Goal: Task Accomplishment & Management: Use online tool/utility

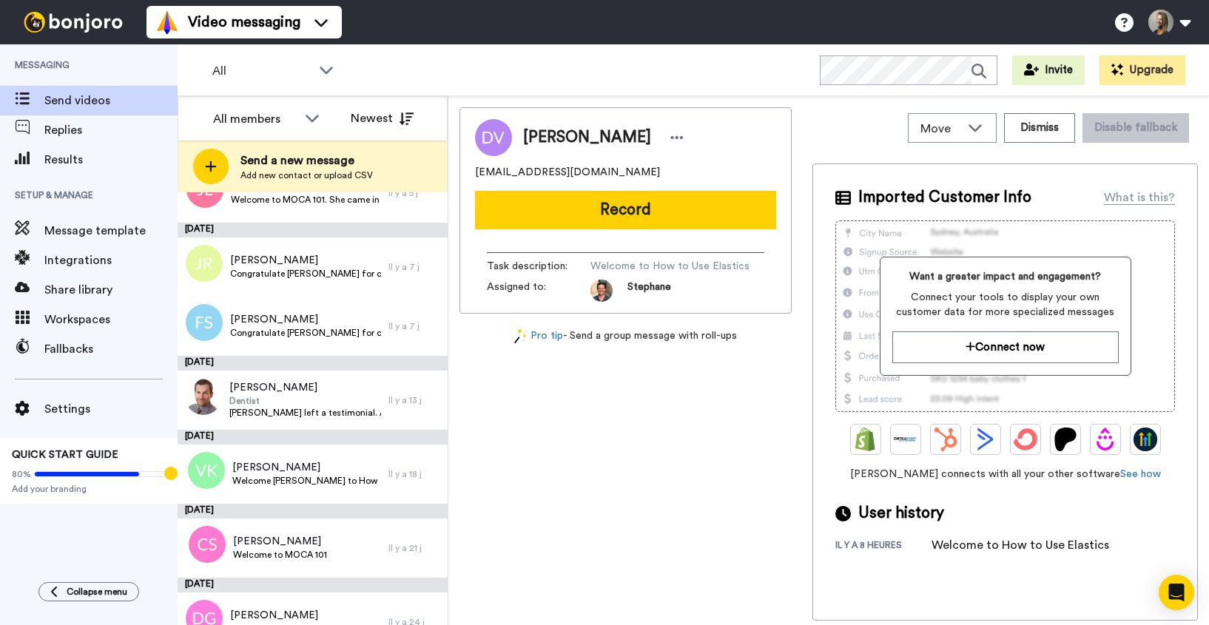
scroll to position [370, 0]
click at [59, 163] on span "Results" at bounding box center [110, 160] width 133 height 18
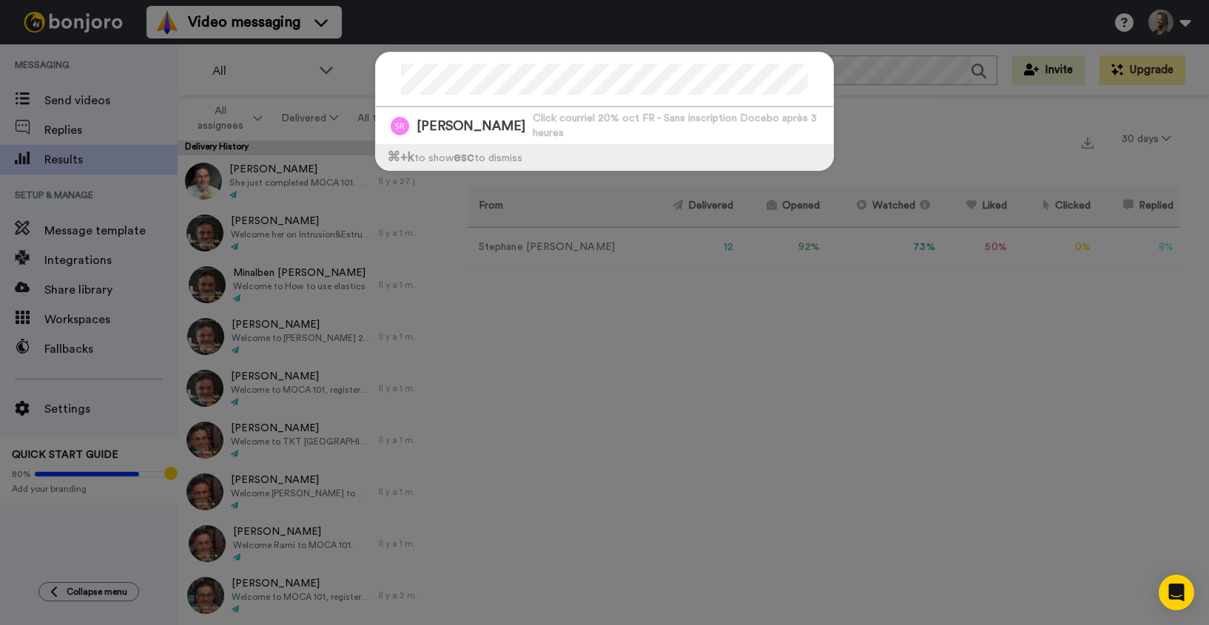
click at [110, 104] on div "Suzie Rancourt Click courriel 20% oct FR - Sans inscription Docebo après 3 heur…" at bounding box center [604, 312] width 1209 height 625
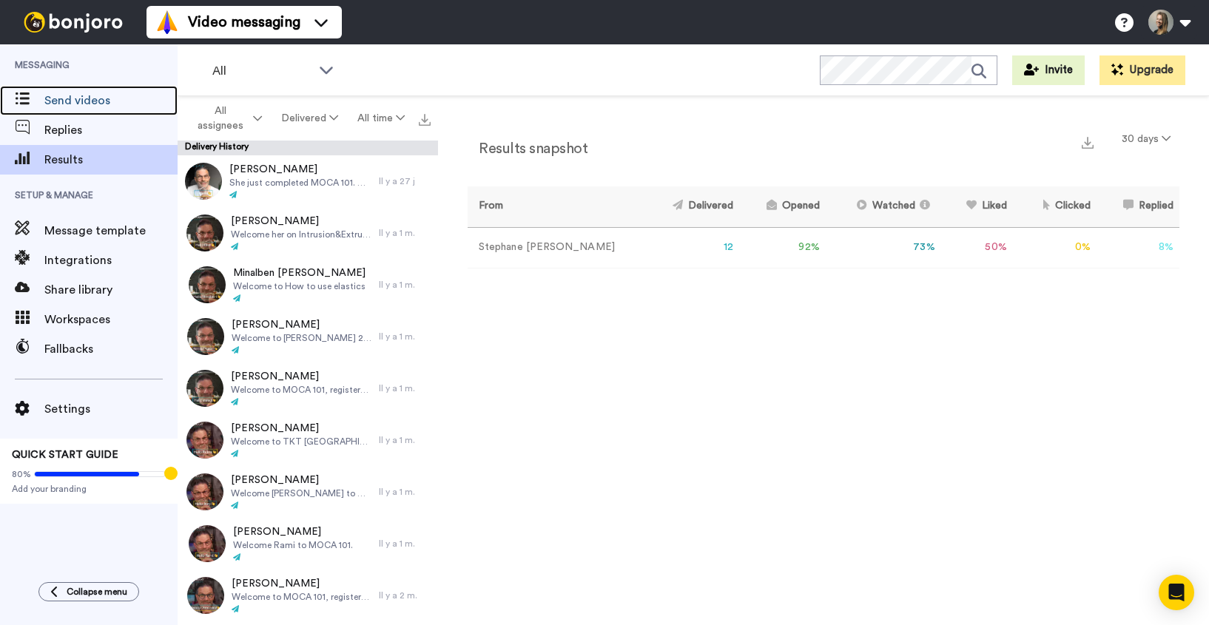
click at [110, 104] on span "Send videos" at bounding box center [110, 101] width 133 height 18
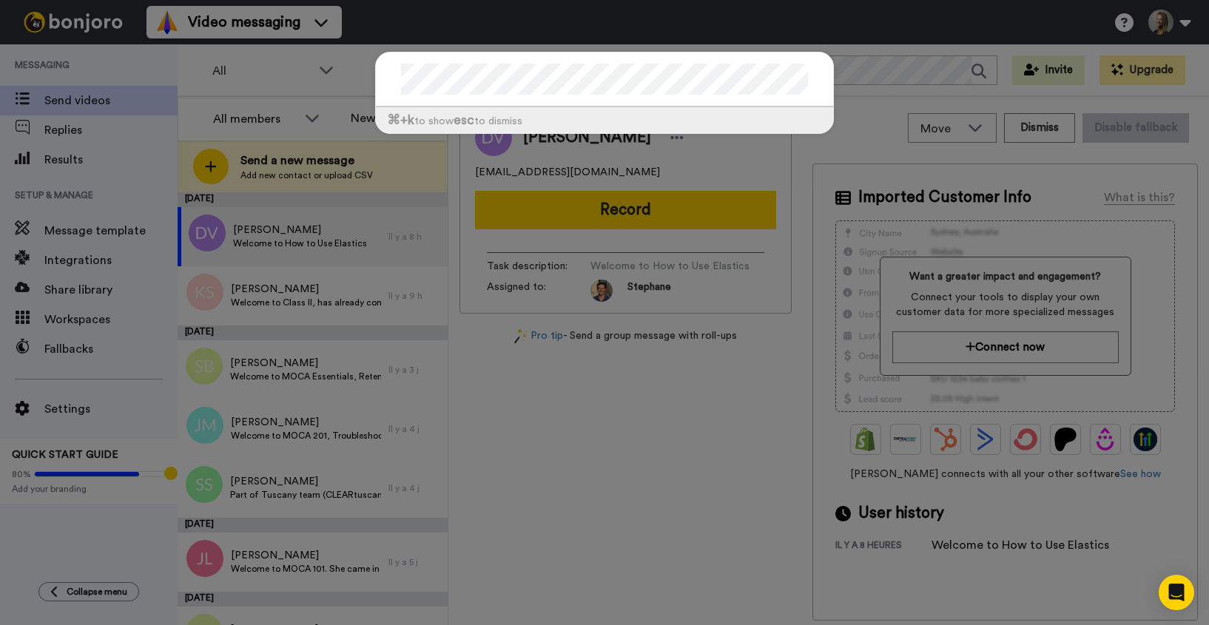
click at [86, 120] on div "⌘ +k to show esc to dismiss" at bounding box center [604, 312] width 1209 height 625
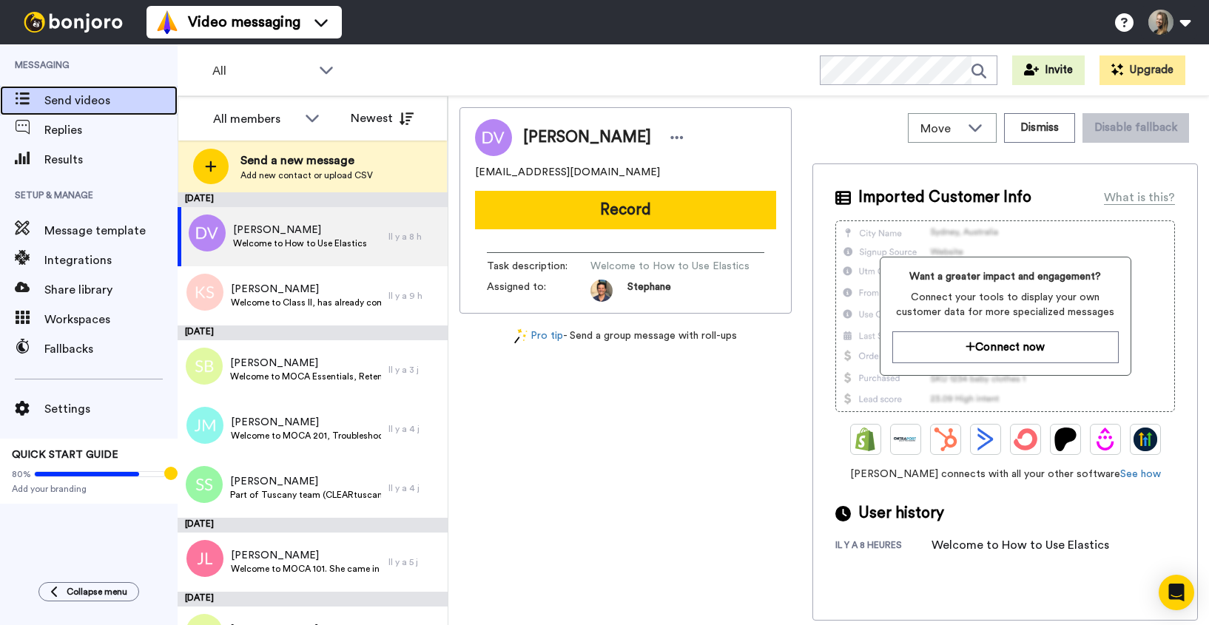
click at [86, 99] on span "Send videos" at bounding box center [110, 101] width 133 height 18
